Goal: Information Seeking & Learning: Learn about a topic

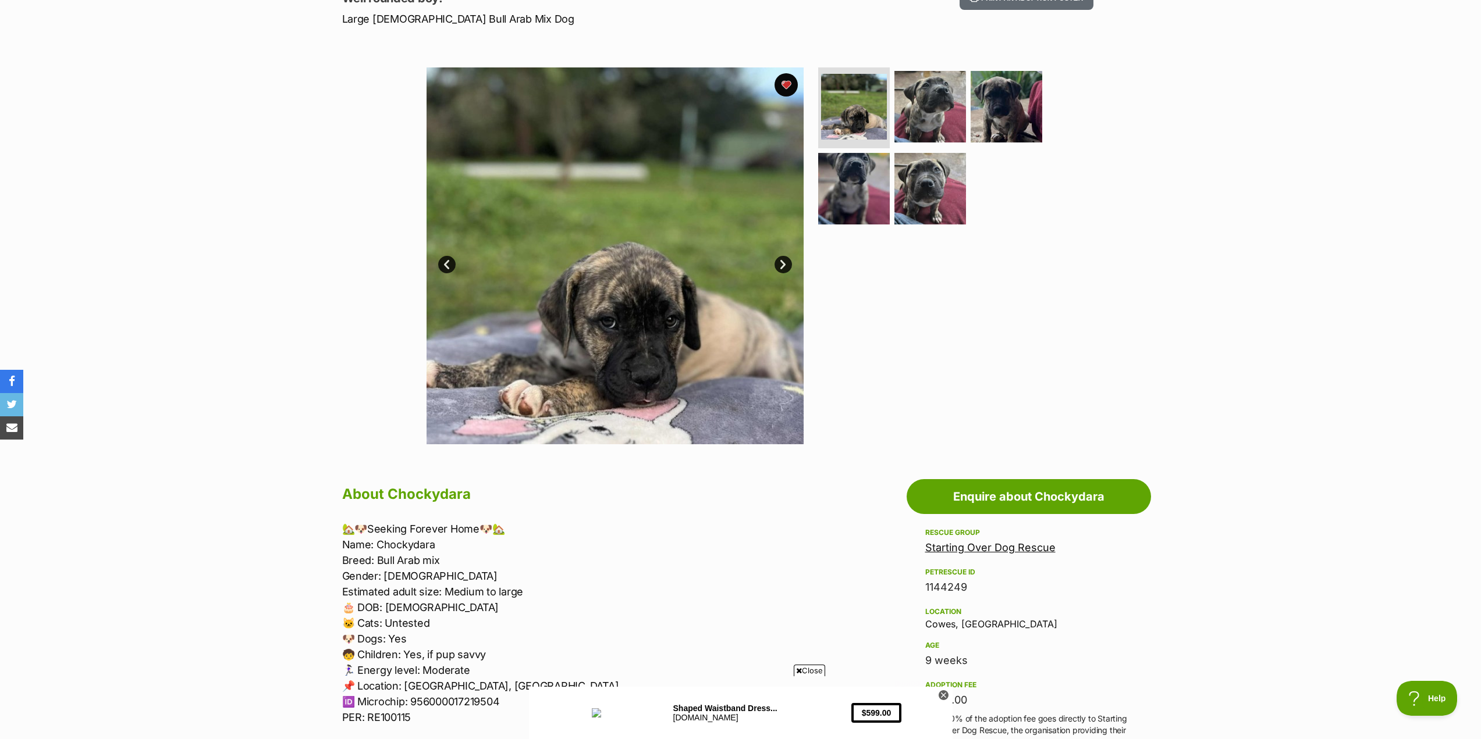
click at [787, 265] on link "Next" at bounding box center [782, 264] width 17 height 17
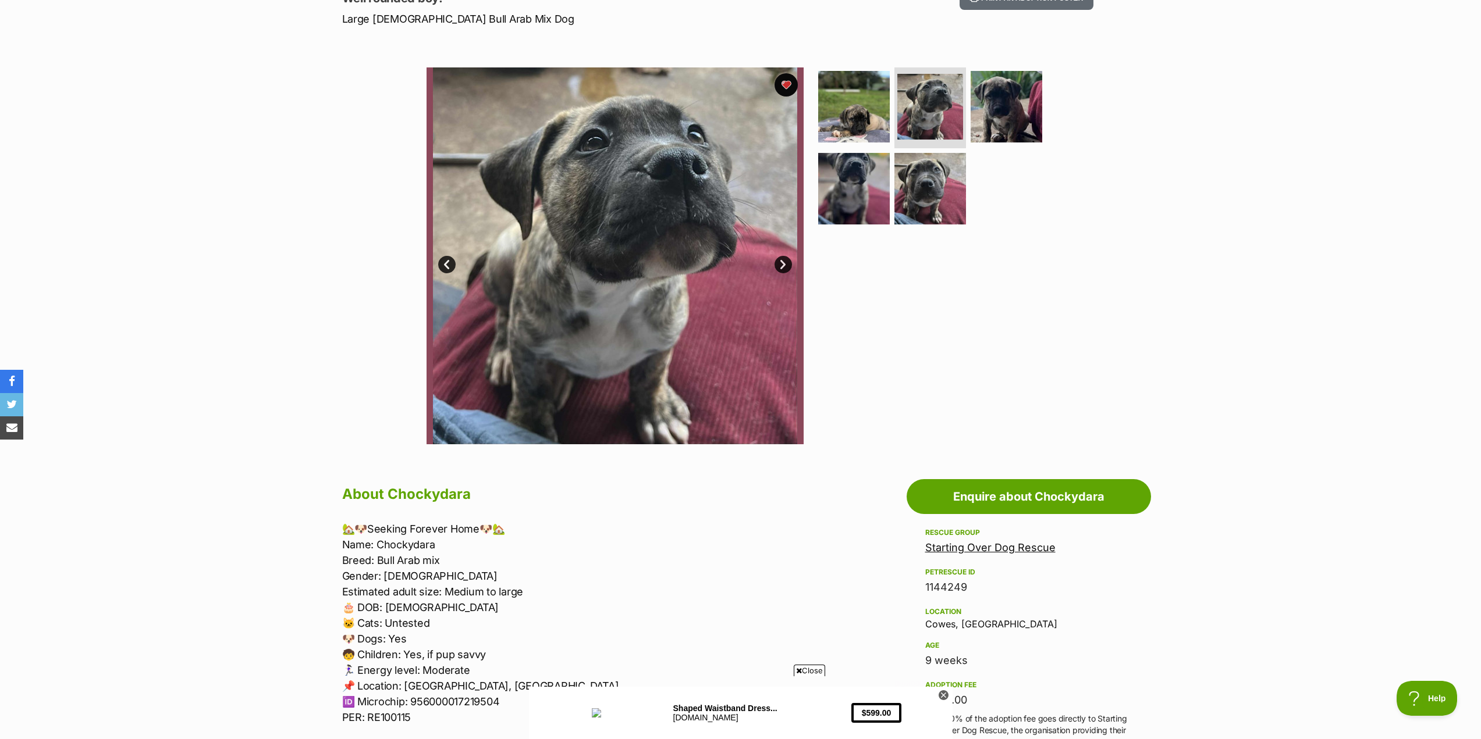
click at [780, 261] on link "Next" at bounding box center [782, 264] width 17 height 17
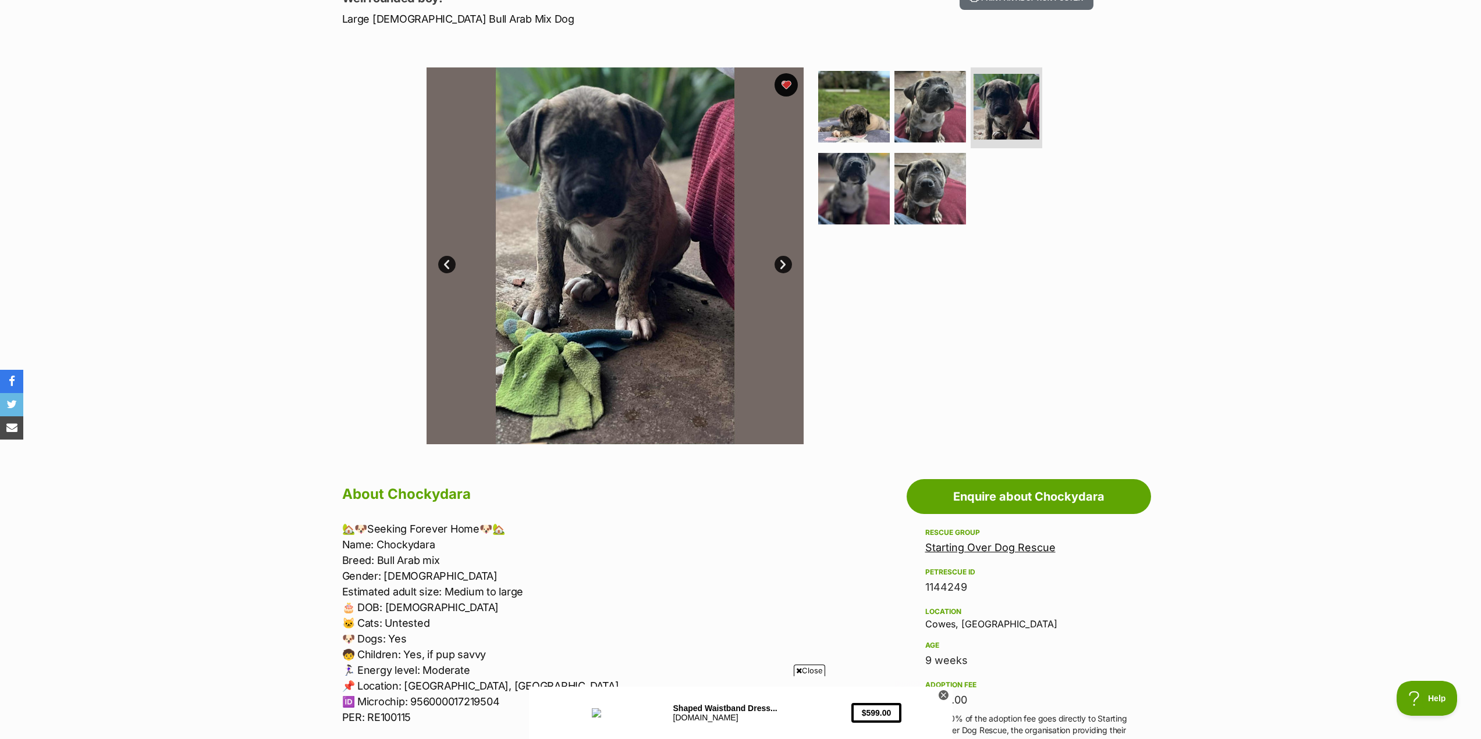
click at [780, 261] on link "Next" at bounding box center [782, 264] width 17 height 17
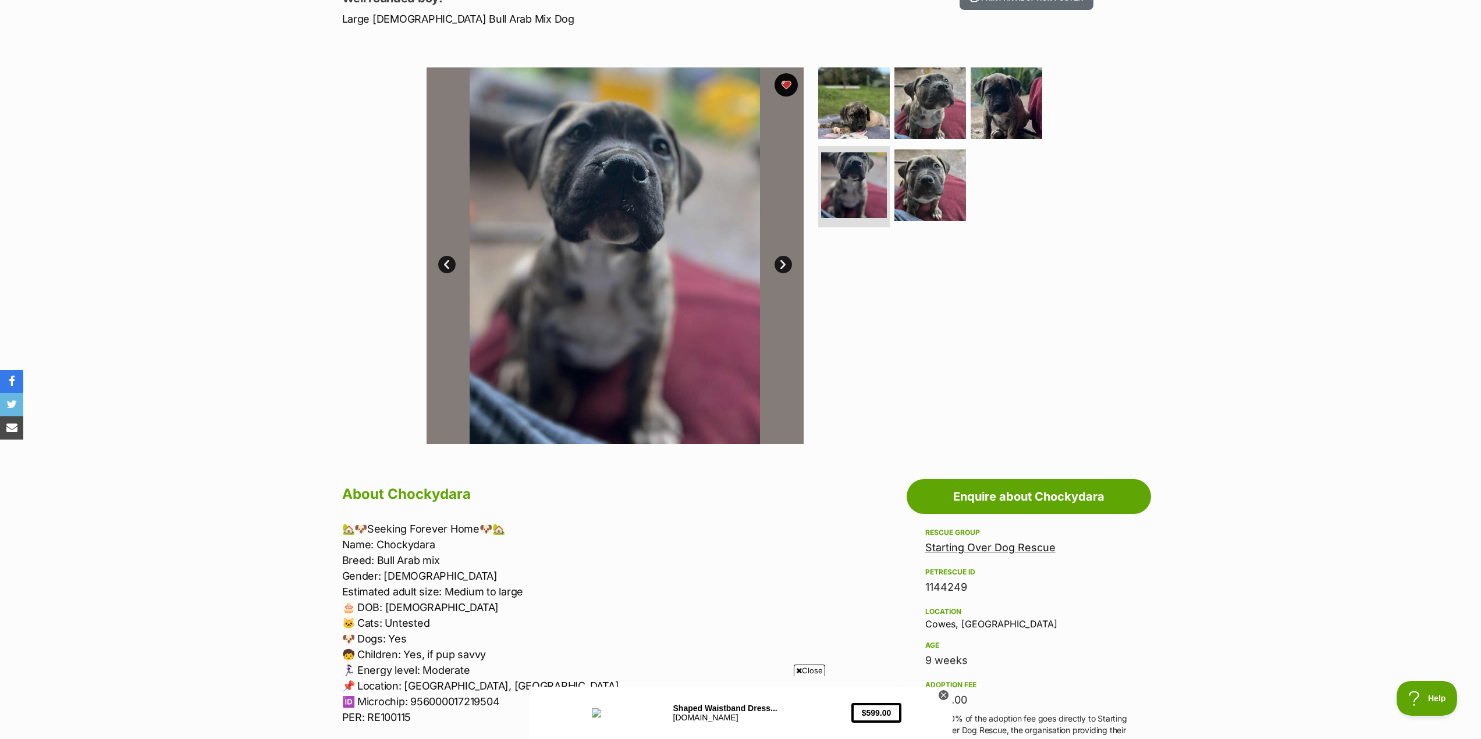
click at [780, 261] on link "Next" at bounding box center [782, 264] width 17 height 17
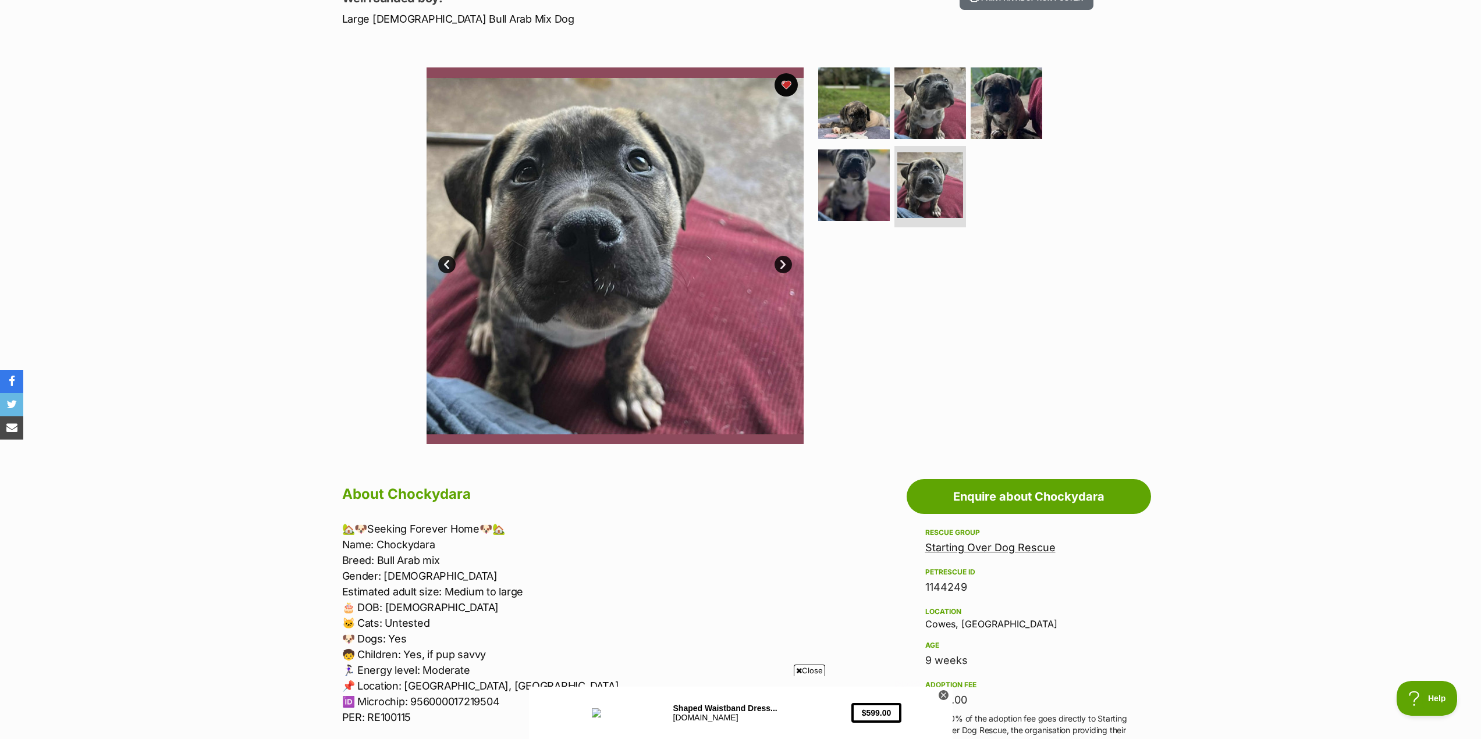
click at [780, 261] on link "Next" at bounding box center [782, 264] width 17 height 17
